Goal: Task Accomplishment & Management: Manage account settings

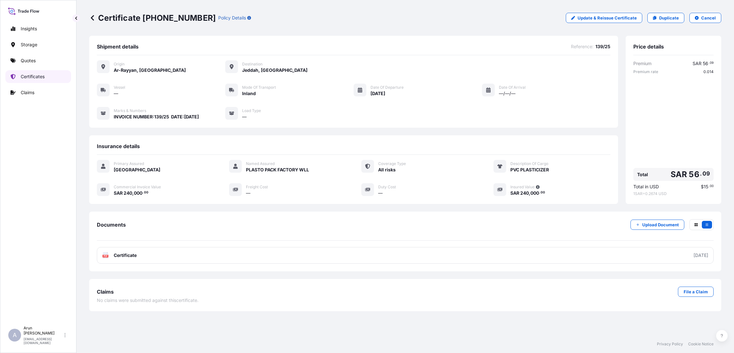
click at [41, 79] on p "Certificates" at bounding box center [33, 76] width 24 height 6
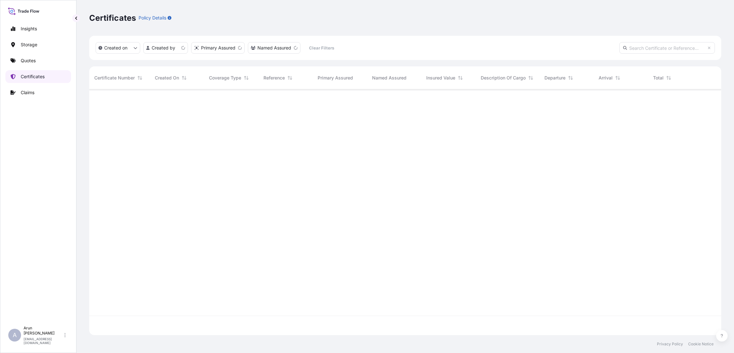
scroll to position [242, 625]
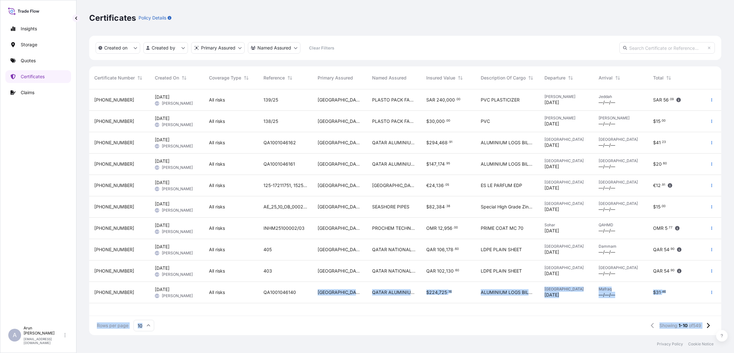
drag, startPoint x: 221, startPoint y: 371, endPoint x: 234, endPoint y: 371, distance: 13.4
click at [234, 352] on html "Insights Storage Quotes Certificates Claims A [PERSON_NAME] [PERSON_NAME][EMAIL…" at bounding box center [367, 176] width 734 height 353
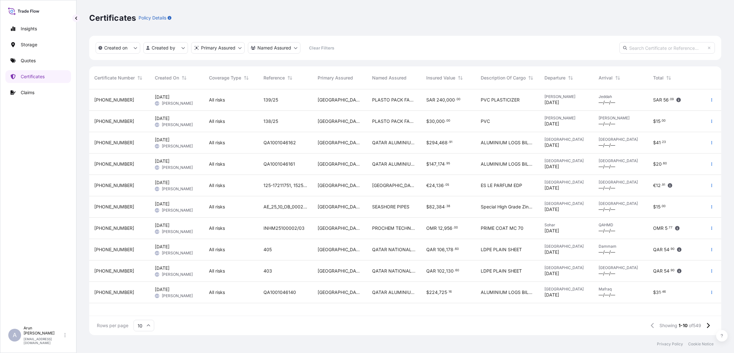
click at [460, 20] on div "Certificates Policy Details" at bounding box center [405, 18] width 632 height 10
click at [33, 62] on p "Quotes" at bounding box center [28, 60] width 15 height 6
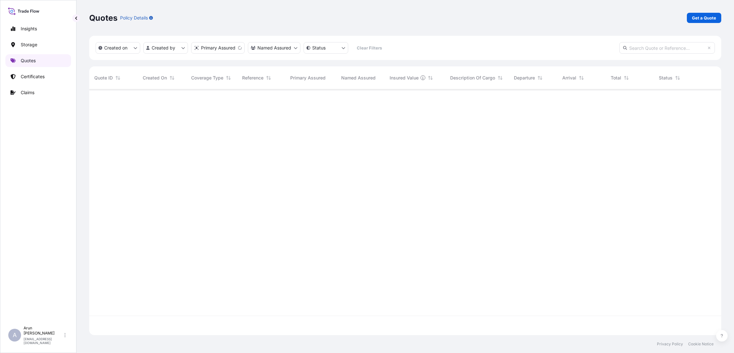
scroll to position [242, 625]
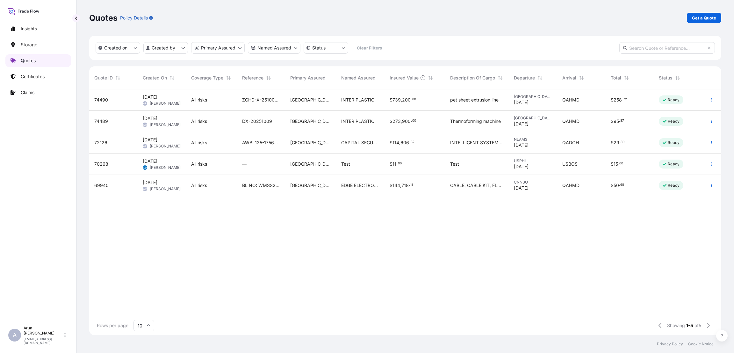
click at [39, 59] on link "Quotes" at bounding box center [38, 60] width 66 height 13
click at [698, 18] on p "Get a Quote" at bounding box center [704, 18] width 24 height 6
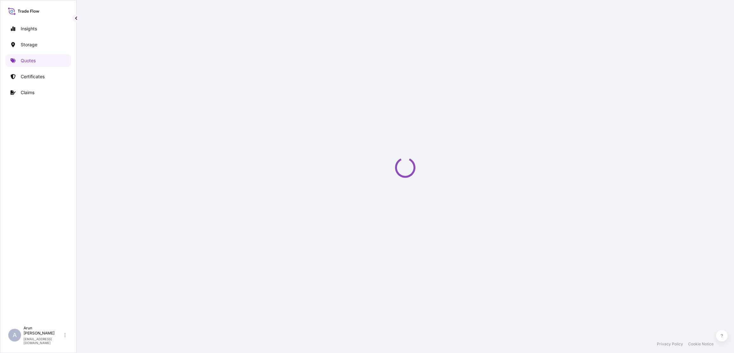
select select "Water"
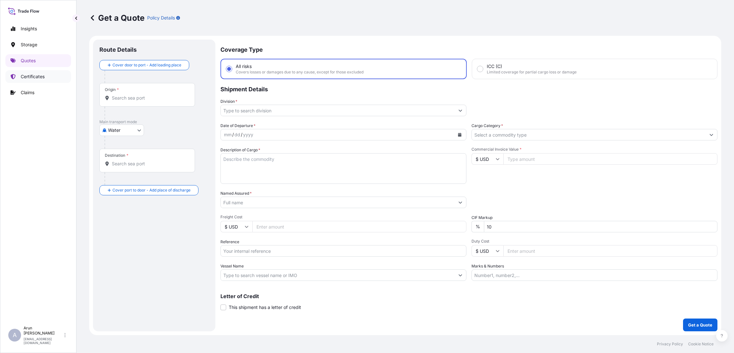
click at [39, 75] on p "Certificates" at bounding box center [33, 76] width 24 height 6
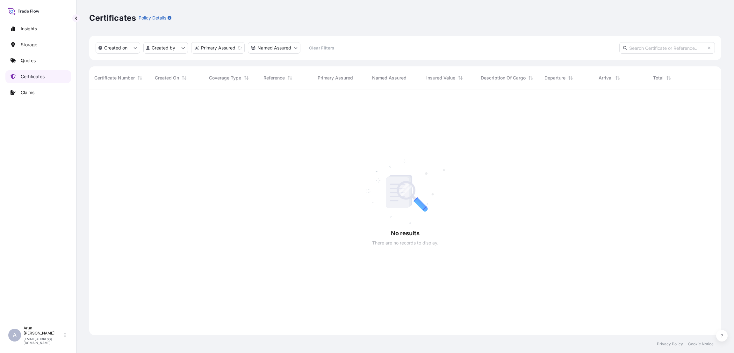
scroll to position [242, 625]
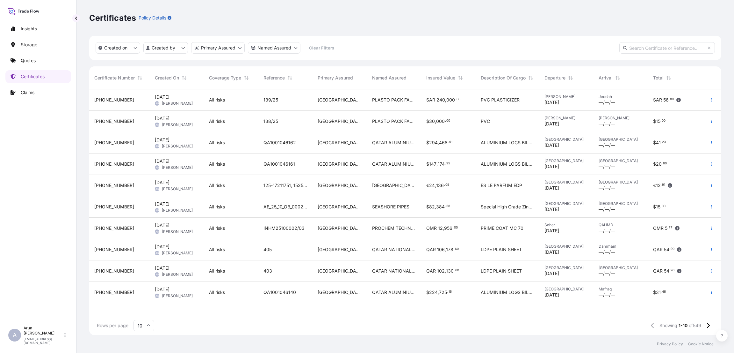
click at [5, 70] on link "Certificates" at bounding box center [38, 76] width 66 height 13
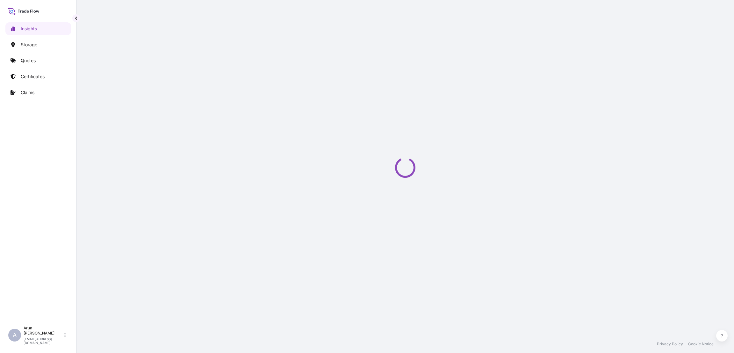
select select "2025"
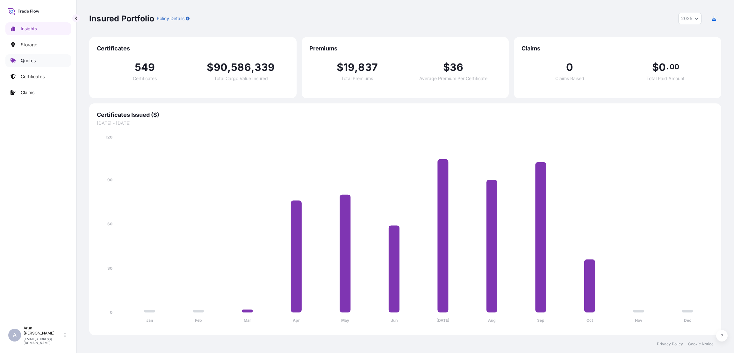
click at [26, 59] on p "Quotes" at bounding box center [28, 60] width 15 height 6
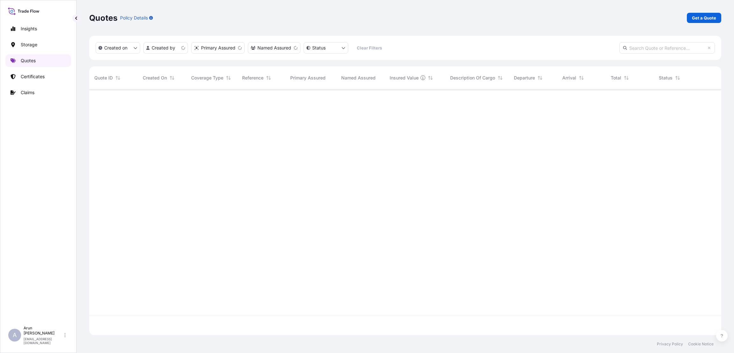
scroll to position [242, 625]
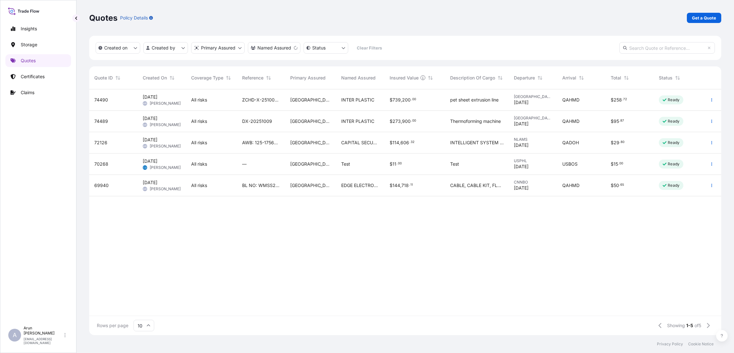
click at [273, 124] on div "DX-20251009" at bounding box center [261, 121] width 48 height 21
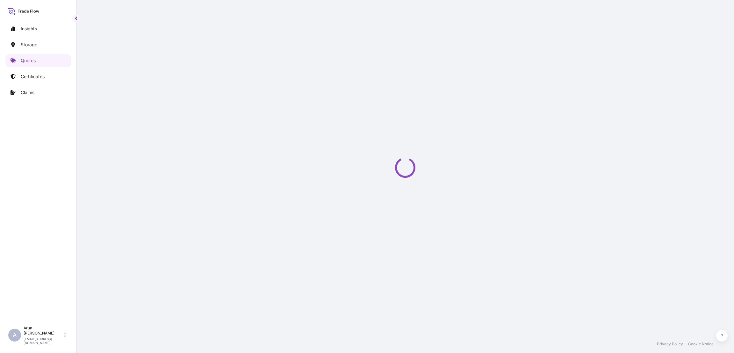
select select "Road / [GEOGRAPHIC_DATA]"
select select "Water"
select select "Road / [GEOGRAPHIC_DATA]"
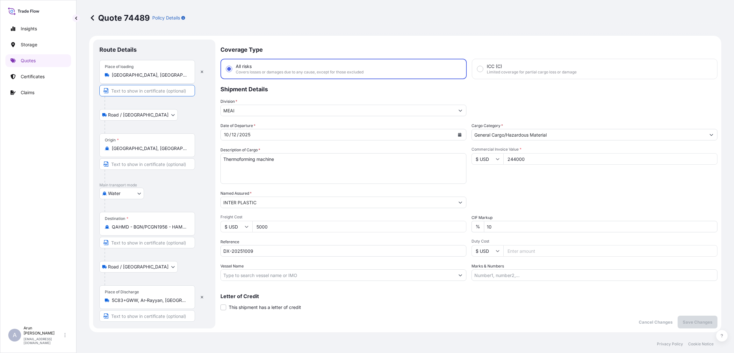
click at [165, 91] on input "Text to appear on certificate" at bounding box center [147, 90] width 96 height 11
click at [133, 91] on input "Text to appear on certificate" at bounding box center [147, 90] width 96 height 11
type input "g"
click at [139, 88] on input "Guangdone dongxing" at bounding box center [147, 90] width 96 height 11
click at [160, 91] on input "Guangdone Dongxing" at bounding box center [147, 90] width 96 height 11
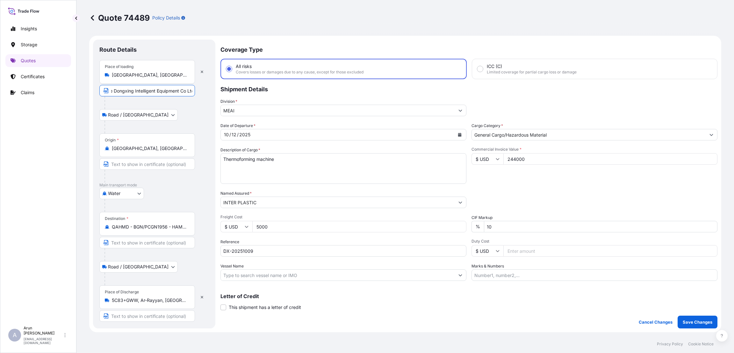
scroll to position [0, 25]
type input "Guangdone Dongxing Intelligent Equipment Co Ltd"
click at [138, 314] on input "Text to appear on certificate" at bounding box center [147, 315] width 96 height 11
type input "I"
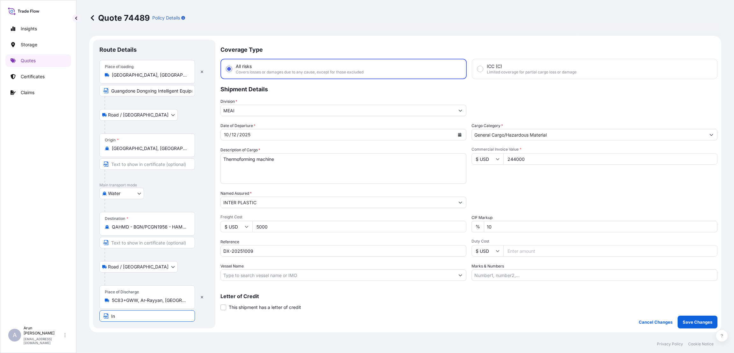
type input "I"
type input "INTERPLASTIC,New Industrial Area,Doha,Qatar"
click at [189, 89] on input "Guangdone Dongxing Intelligent Equipment Co Ltd" at bounding box center [147, 90] width 96 height 11
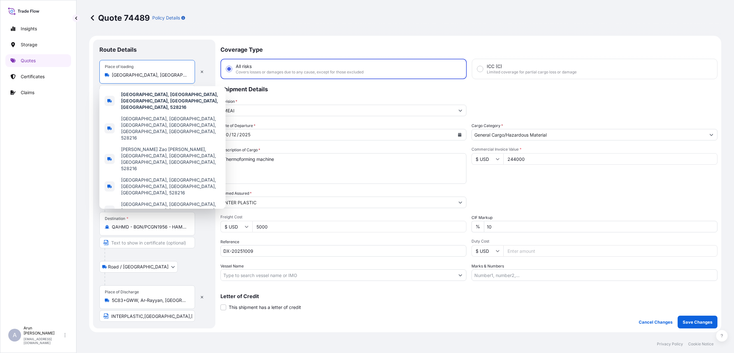
drag, startPoint x: 111, startPoint y: 73, endPoint x: 184, endPoint y: 75, distance: 73.3
click at [184, 75] on div "Danzao, Nanhai District, Foshan, Guangdong Province, China, 528216" at bounding box center [147, 75] width 85 height 6
click at [110, 76] on div "Danzao, Nanhai District, Foshan, Guangdong Province, China, 528216" at bounding box center [147, 75] width 85 height 6
click at [112, 76] on input "Danzao, Nanhai District, Foshan, Guangdong Province, China, 528216" at bounding box center [149, 75] width 75 height 6
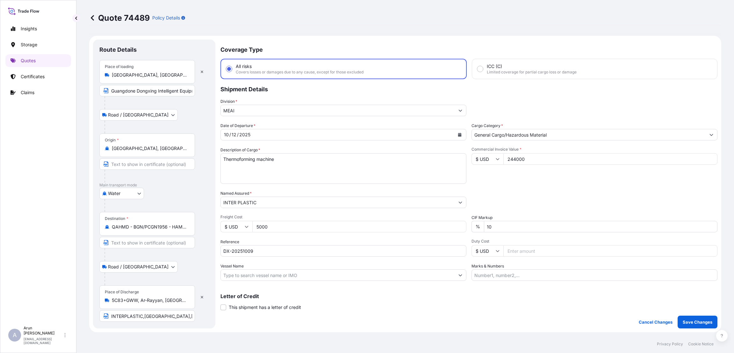
click at [110, 74] on div "Danzao, Nanhai District, Foshan, Guangdong Province, China, 528216" at bounding box center [147, 75] width 85 height 6
click at [112, 74] on input "Danzao, Nanhai District, Foshan, Guangdong Province, China, 528216" at bounding box center [149, 75] width 75 height 6
drag, startPoint x: 111, startPoint y: 73, endPoint x: 150, endPoint y: 73, distance: 39.2
click at [150, 73] on div "Danzao, Nanhai District, Foshan, Guangdong Province, China, 528216" at bounding box center [147, 75] width 85 height 6
click at [150, 73] on input "Danzao, Nanhai District, Foshan, Guangdong Province, China, 528216" at bounding box center [149, 75] width 75 height 6
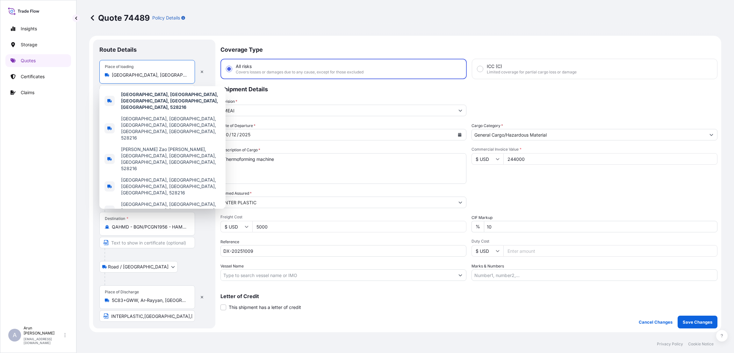
click at [171, 73] on input "Danzao, Nanhai District, Foshan, Guangdong Province, China, 528216" at bounding box center [149, 75] width 75 height 6
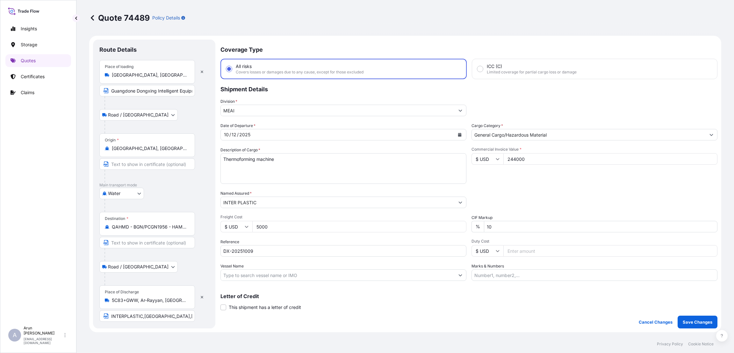
drag, startPoint x: 187, startPoint y: 74, endPoint x: 184, endPoint y: 75, distance: 3.4
click at [184, 75] on div "Danzao, Nanhai District, Foshan, Guangdong Province, China, 528216" at bounding box center [147, 75] width 85 height 6
click at [184, 75] on input "Danzao, Nanhai District, Foshan, Guangdong Province, China, 528216" at bounding box center [149, 75] width 75 height 6
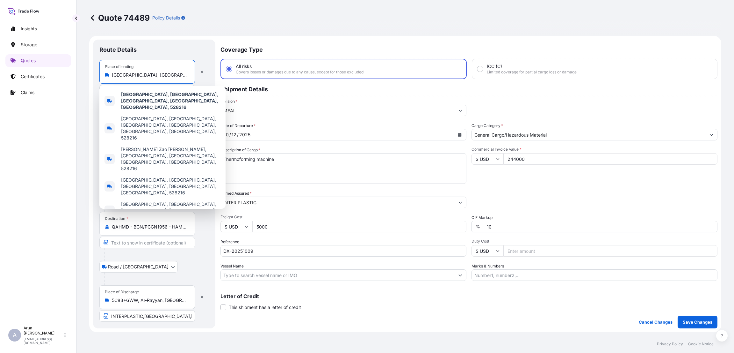
drag, startPoint x: 187, startPoint y: 75, endPoint x: 105, endPoint y: 72, distance: 82.0
click at [105, 72] on div "Danzao, Nanhai District, Foshan, Guangdong Province, China, 528216" at bounding box center [147, 75] width 85 height 6
click at [198, 43] on div "Route Details Place of loading Danzao, Nanhai District, Foshan, Guangdong Provi…" at bounding box center [154, 184] width 122 height 288
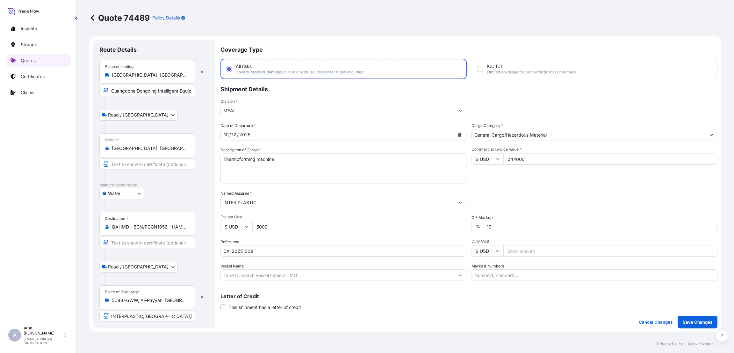
scroll to position [0, 26]
click at [190, 91] on input "Guangdone Dongxing Intelligent Equipment Co Ltd," at bounding box center [147, 90] width 96 height 11
click at [191, 90] on input "Guangdone Dongxing Intelligent Equipment Co Ltd," at bounding box center [147, 90] width 96 height 11
paste input "Danzao, Nanhai District, Foshan, Guangdong Province, China, 528216"
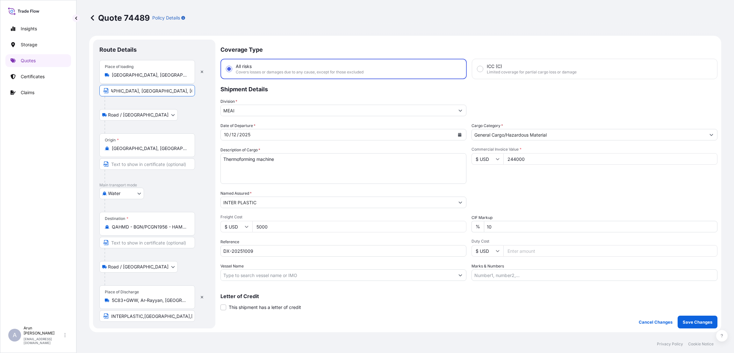
type input "Guangdone Dongxing Intelligent Equipment Co Ltd,Danzao, Nanhai District, Foshan…"
click at [175, 119] on div "Road / Inland Road / Inland" at bounding box center [154, 114] width 110 height 11
click at [301, 159] on textarea "Thermoforming machine" at bounding box center [344, 168] width 246 height 31
click at [458, 134] on icon "Calendar" at bounding box center [460, 135] width 4 height 4
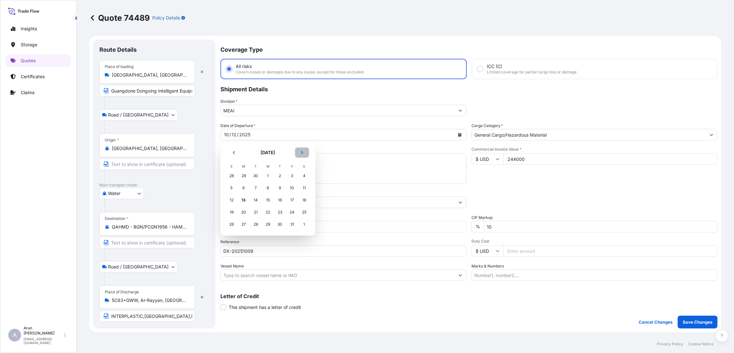
click at [298, 152] on button "Next" at bounding box center [302, 152] width 14 height 10
click at [268, 178] on div "3" at bounding box center [267, 175] width 11 height 11
click at [173, 165] on input "Text to appear on certificate" at bounding box center [147, 163] width 96 height 11
click at [207, 155] on div "Origin * Shanghai, China" at bounding box center [154, 157] width 110 height 49
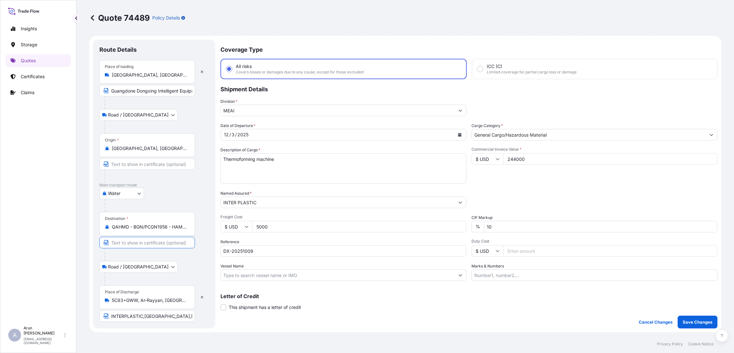
click at [150, 243] on input "Text to appear on certificate" at bounding box center [147, 242] width 96 height 11
click at [84, 157] on div "Quote 74489 Policy Details Route Details Place of loading Danzao, Nanhai Distri…" at bounding box center [405, 167] width 658 height 335
click at [181, 161] on input "Text to appear on certificate" at bounding box center [147, 163] width 96 height 11
click at [211, 116] on div "Route Details Place of loading Danzao, Nanhai District, Foshan, Guangdong Provi…" at bounding box center [154, 184] width 122 height 288
click at [188, 163] on input "Text to appear on certificate" at bounding box center [147, 163] width 96 height 11
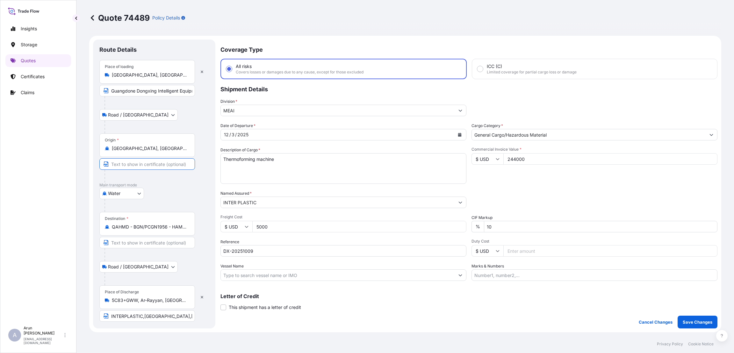
click at [198, 119] on div "Road / Inland Road / Inland" at bounding box center [154, 114] width 110 height 11
click at [183, 164] on input "Text to appear on certificate" at bounding box center [147, 163] width 96 height 11
click at [194, 117] on div "Road / Inland Road / Inland" at bounding box center [154, 114] width 110 height 11
click at [181, 163] on input "Text to appear on certificate" at bounding box center [147, 163] width 96 height 11
click at [202, 110] on div "Road / Inland Road / Inland" at bounding box center [154, 114] width 110 height 11
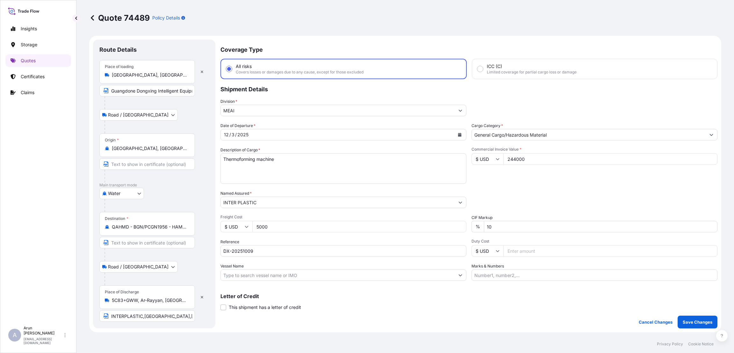
click at [185, 165] on input "Text to appear on certificate" at bounding box center [147, 163] width 96 height 11
click at [194, 117] on div "Road / Inland Road / Inland" at bounding box center [154, 114] width 110 height 11
click at [175, 165] on input "Text to appear on certificate" at bounding box center [147, 163] width 96 height 11
click at [116, 244] on input "Text to appear on certificate" at bounding box center [147, 242] width 96 height 11
click at [88, 161] on div "Quote 74489 Policy Details Route Details Place of loading Danzao, Nanhai Distri…" at bounding box center [405, 167] width 658 height 335
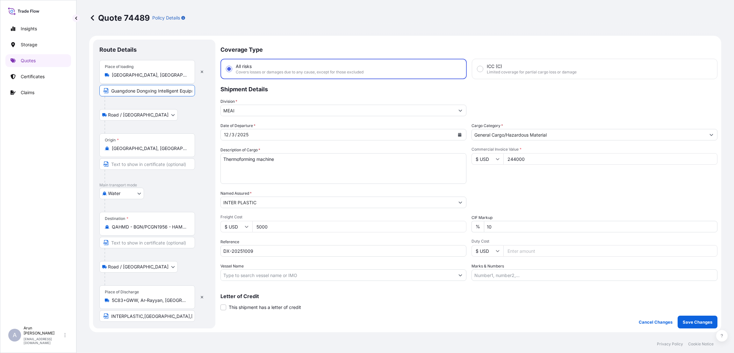
click at [125, 90] on input "Guangdone Dongxing Intelligent Equipment Co Ltd,Danzao, Nanhai District, Foshan…" at bounding box center [147, 90] width 96 height 11
click at [152, 91] on input "Guangdone Dongxing Intelligent Equipment Co Ltd,Danzao, Nanhai District, Foshan…" at bounding box center [147, 90] width 96 height 11
click at [253, 250] on input "DX-20251009" at bounding box center [344, 250] width 246 height 11
click at [241, 248] on input "DX-20251009" at bounding box center [344, 250] width 246 height 11
click at [256, 251] on input "DX-20251009" at bounding box center [344, 250] width 246 height 11
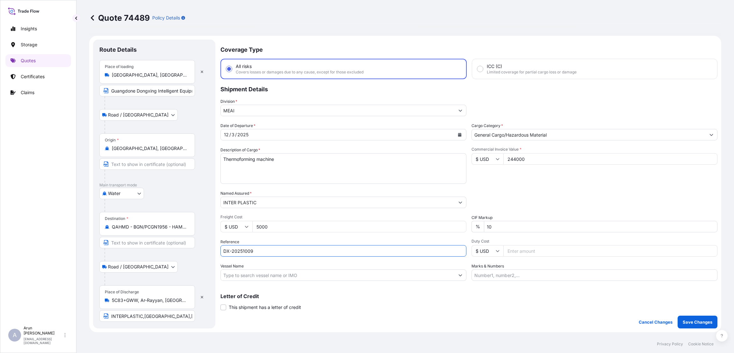
click at [266, 247] on input "DX-20251009" at bounding box center [344, 250] width 246 height 11
click at [483, 269] on input "Marks & Numbers" at bounding box center [595, 274] width 246 height 11
type input "i"
click at [510, 275] on input "INVOICE NUMBER:DX-20251009 DATE:09-10-2025" at bounding box center [595, 274] width 246 height 11
click at [597, 271] on input "INVOICE NUMBER:DX-20251009 DATE:09-10-2025" at bounding box center [595, 274] width 246 height 11
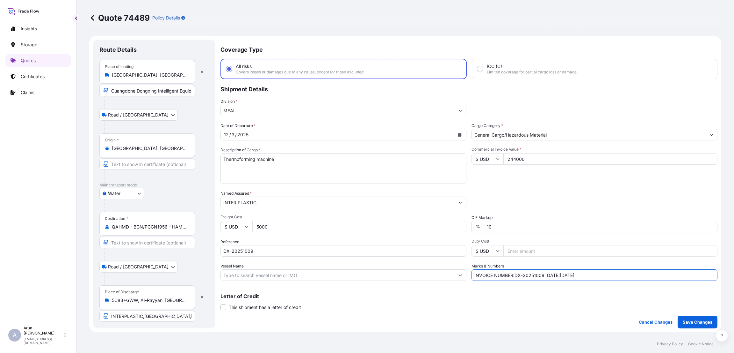
click at [511, 274] on input "INVOICE NUMBER:DX-20251009 DATE:09-10-2025" at bounding box center [595, 274] width 246 height 11
click at [581, 273] on input "INVOICE NUMBER:DX-20251009 DATE:09-10-2025" at bounding box center [595, 274] width 246 height 11
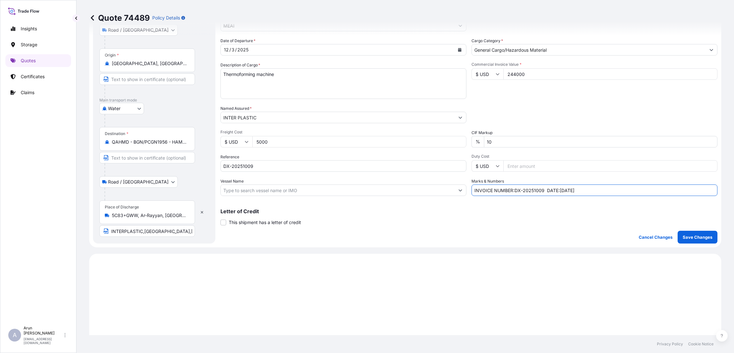
scroll to position [96, 0]
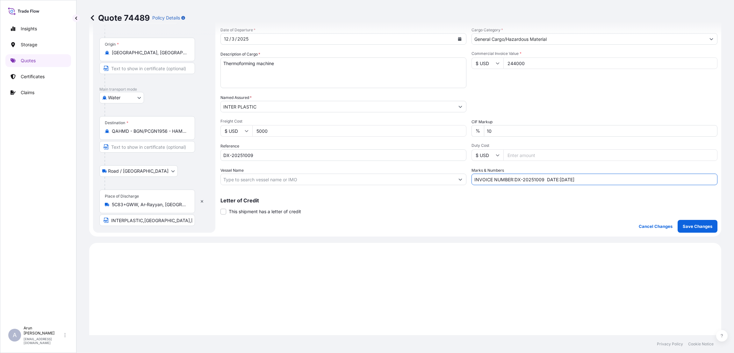
type input "INVOICE NUMBER:DX-20251009 DATE:09-10-2025"
click at [288, 152] on input "DX-20251009" at bounding box center [344, 154] width 246 height 11
click at [339, 179] on input "Vessel Name" at bounding box center [338, 178] width 234 height 11
click at [601, 175] on input "INVOICE NUMBER:DX-20251009 DATE:09-10-2025" at bounding box center [595, 178] width 246 height 11
click at [472, 176] on input "INVOICE NUMBER:DX-20251009 DATE:09-10-2025" at bounding box center [595, 178] width 246 height 11
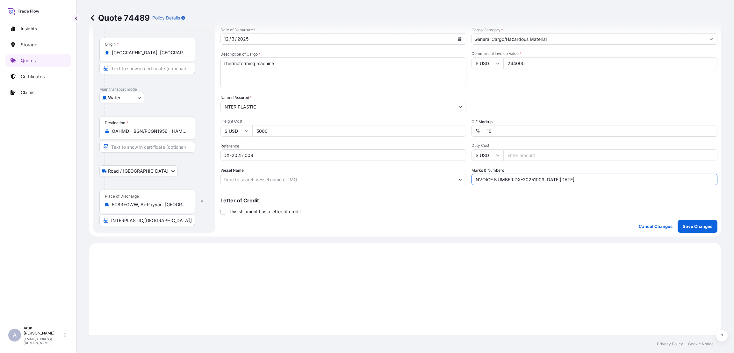
click at [586, 178] on input "INVOICE NUMBER:DX-20251009 DATE:09-10-2025" at bounding box center [595, 178] width 246 height 11
click at [353, 178] on input "Vessel Name" at bounding box center [338, 178] width 234 height 11
click at [423, 155] on input "DX-20251009" at bounding box center [344, 154] width 246 height 11
click at [558, 155] on input "Duty Cost" at bounding box center [611, 154] width 214 height 11
click at [500, 128] on input "10" at bounding box center [601, 130] width 234 height 11
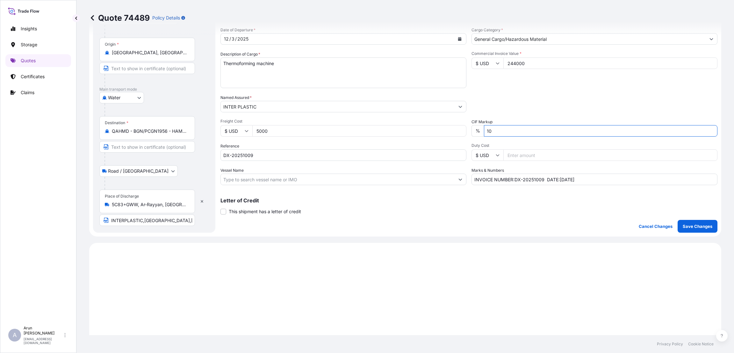
click at [360, 129] on input "5000" at bounding box center [359, 130] width 214 height 11
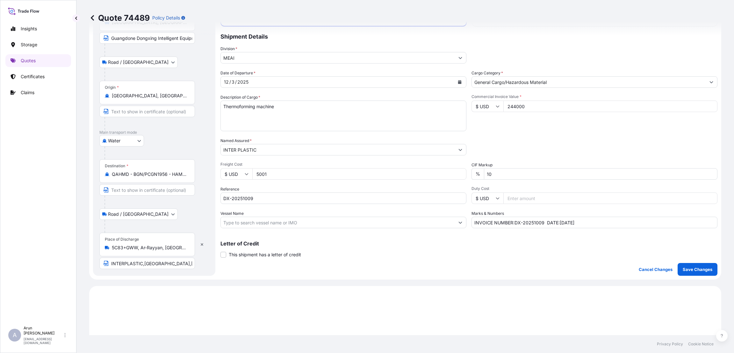
scroll to position [48, 0]
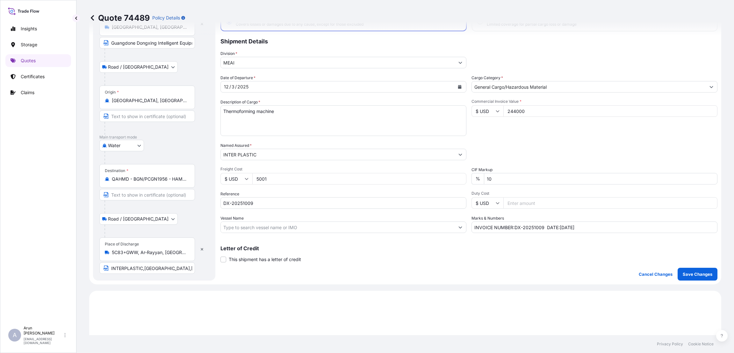
type input "5001"
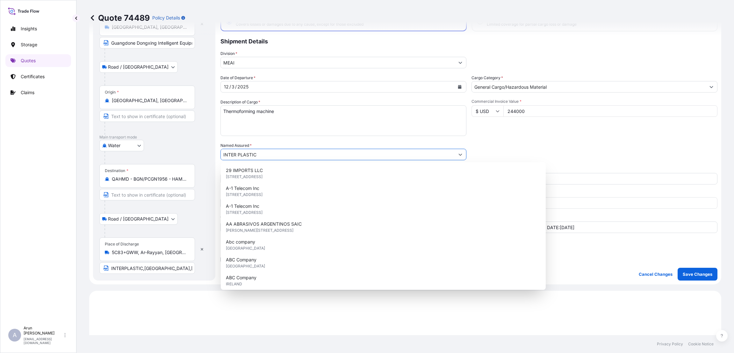
click at [313, 152] on input "INTER PLASTIC" at bounding box center [338, 154] width 234 height 11
click at [346, 111] on textarea "Thermoforming machine" at bounding box center [344, 120] width 246 height 31
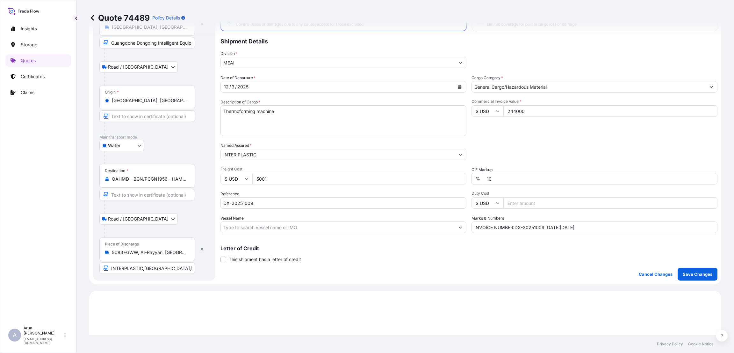
click at [577, 112] on input "244000" at bounding box center [611, 110] width 214 height 11
click at [564, 86] on input "General Cargo/Hazardous Material" at bounding box center [589, 86] width 234 height 11
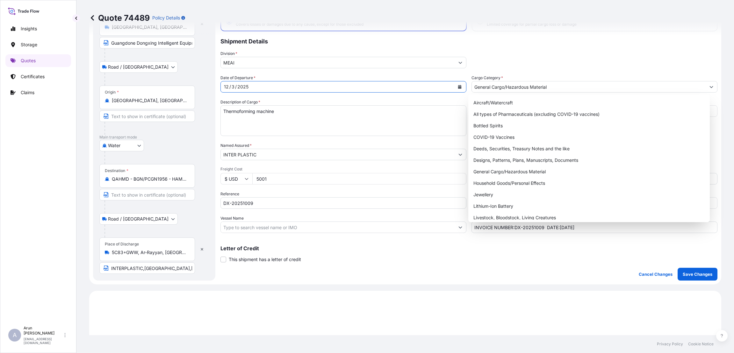
click at [310, 85] on div "12 / 3 / 2025" at bounding box center [338, 86] width 234 height 11
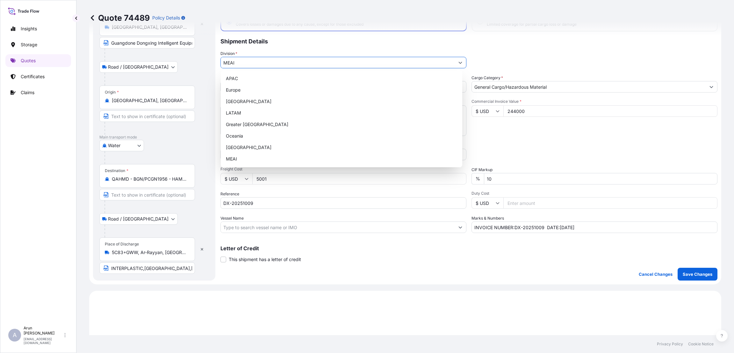
click at [269, 60] on input "MEAI" at bounding box center [338, 62] width 234 height 11
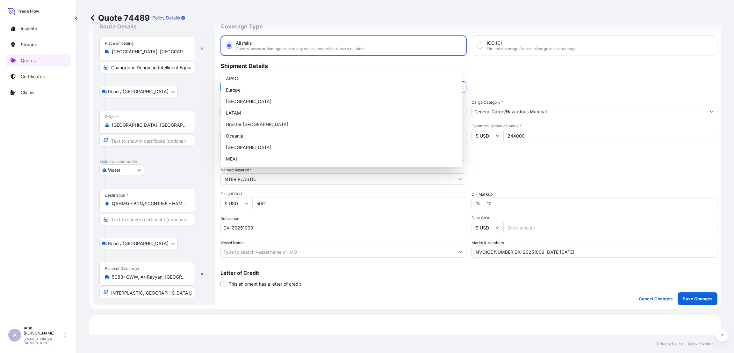
scroll to position [0, 0]
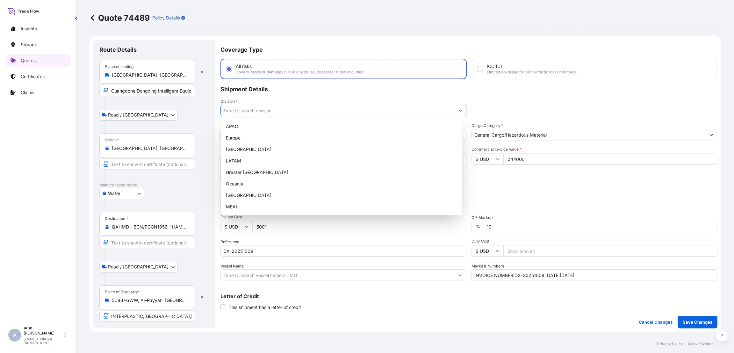
click at [459, 109] on icon "Show suggestions" at bounding box center [461, 110] width 4 height 4
click at [296, 204] on div "MEAI" at bounding box center [341, 206] width 237 height 11
type input "MEAI"
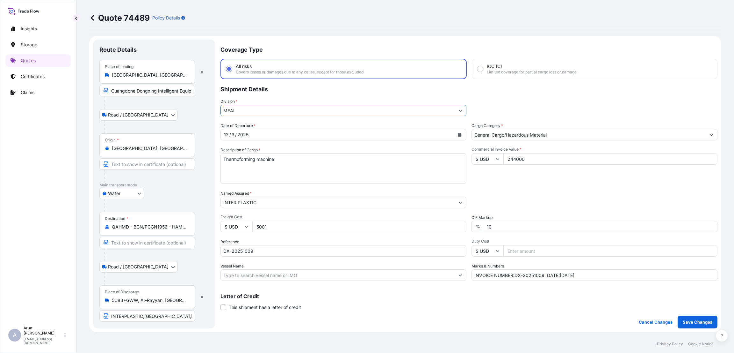
scroll to position [48, 0]
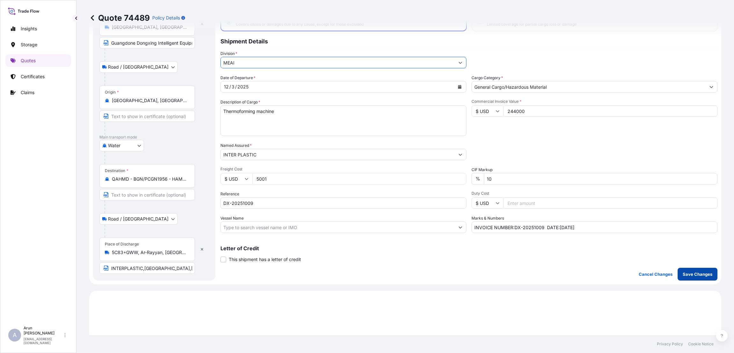
click at [699, 274] on p "Save Changes" at bounding box center [698, 274] width 30 height 6
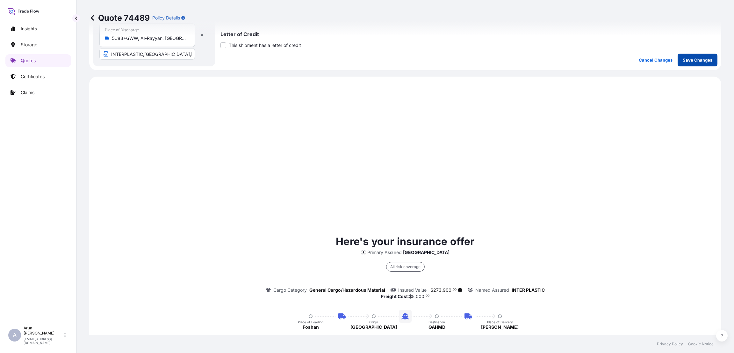
scroll to position [306, 0]
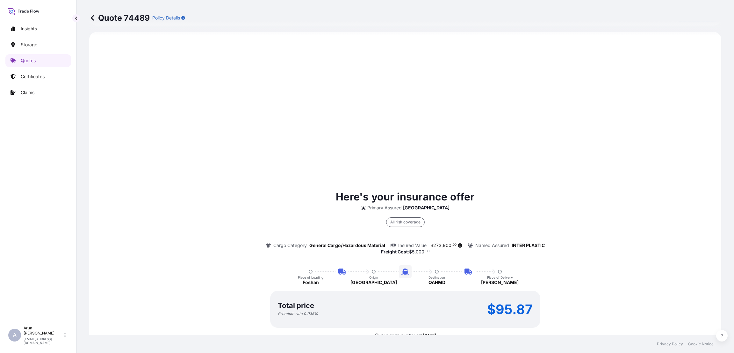
select select "Road / [GEOGRAPHIC_DATA]"
select select "Water"
select select "Road / [GEOGRAPHIC_DATA]"
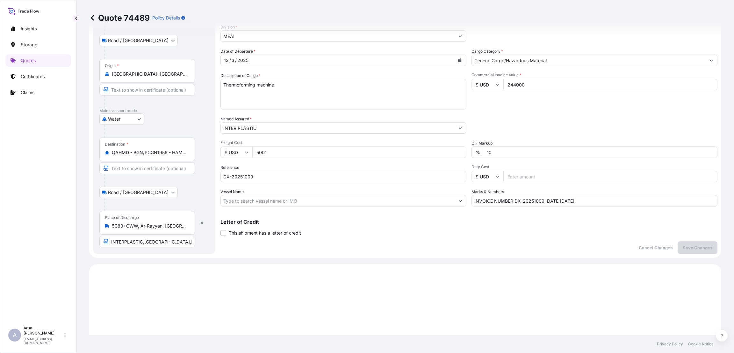
scroll to position [51, 0]
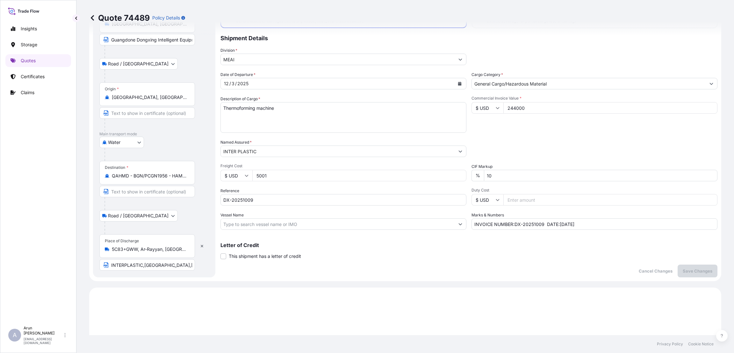
click at [285, 172] on input "5001" at bounding box center [359, 175] width 214 height 11
type input "5000"
click at [683, 271] on p "Save Changes" at bounding box center [698, 270] width 30 height 6
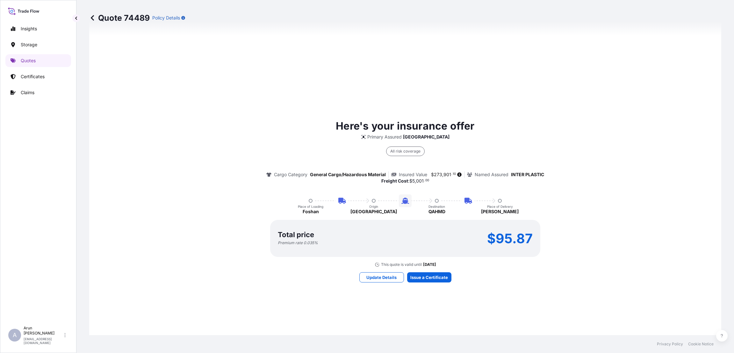
select select "Road / [GEOGRAPHIC_DATA]"
select select "Water"
select select "Road / [GEOGRAPHIC_DATA]"
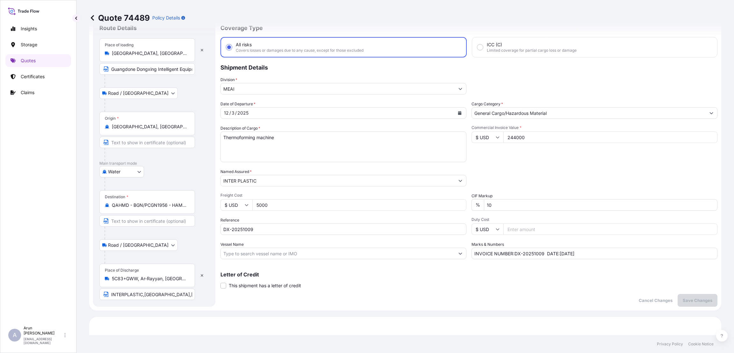
scroll to position [0, 0]
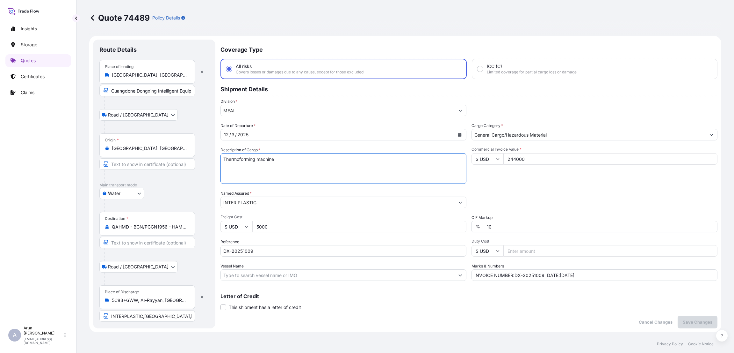
click at [223, 157] on textarea "Thermoforming machine" at bounding box center [344, 168] width 246 height 31
click at [334, 159] on textarea "Thermoforming machine" at bounding box center [344, 168] width 246 height 31
click at [329, 159] on textarea "Thermoforming machine" at bounding box center [344, 168] width 246 height 31
click at [416, 157] on textarea "Thermoforming machine" at bounding box center [344, 168] width 246 height 31
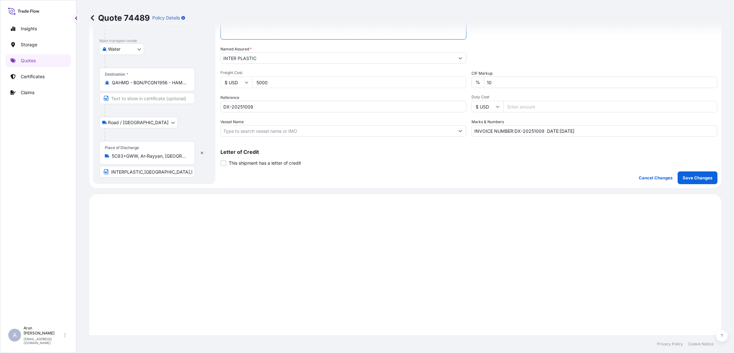
scroll to position [191, 0]
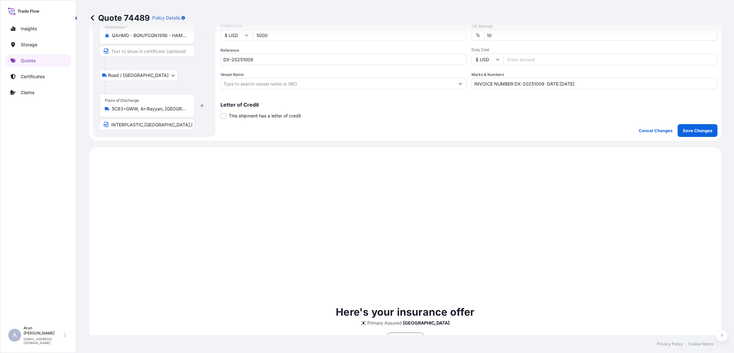
type textarea "4 stations full automatic Thermoforming machine, Servo cup thermoforming machine"
click at [686, 134] on p "Save Changes" at bounding box center [698, 130] width 30 height 6
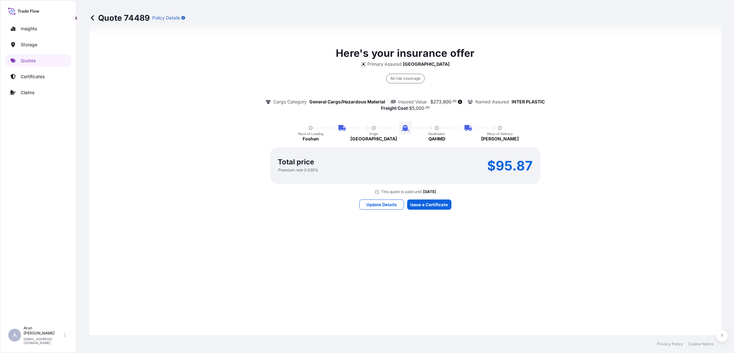
select select "Road / [GEOGRAPHIC_DATA]"
select select "Water"
select select "Road / [GEOGRAPHIC_DATA]"
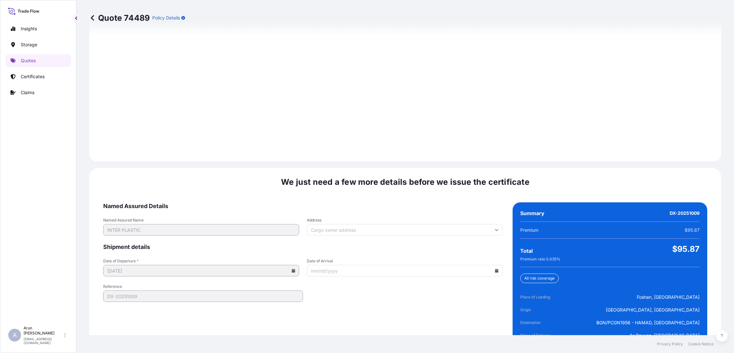
scroll to position [907, 0]
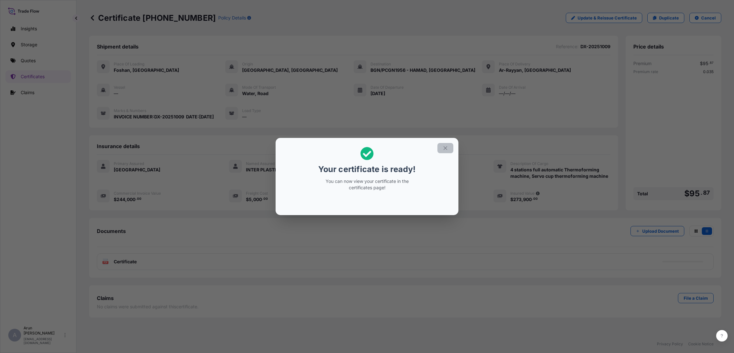
click at [443, 147] on icon "button" at bounding box center [446, 148] width 6 height 6
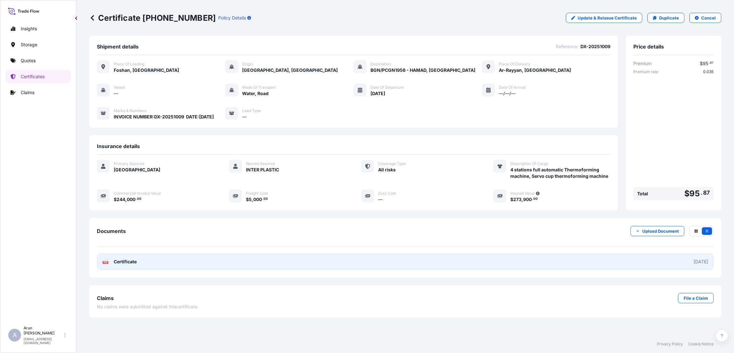
click at [310, 268] on link "PDF Certificate 2025-10-13" at bounding box center [405, 261] width 617 height 17
